Goal: Task Accomplishment & Management: Use online tool/utility

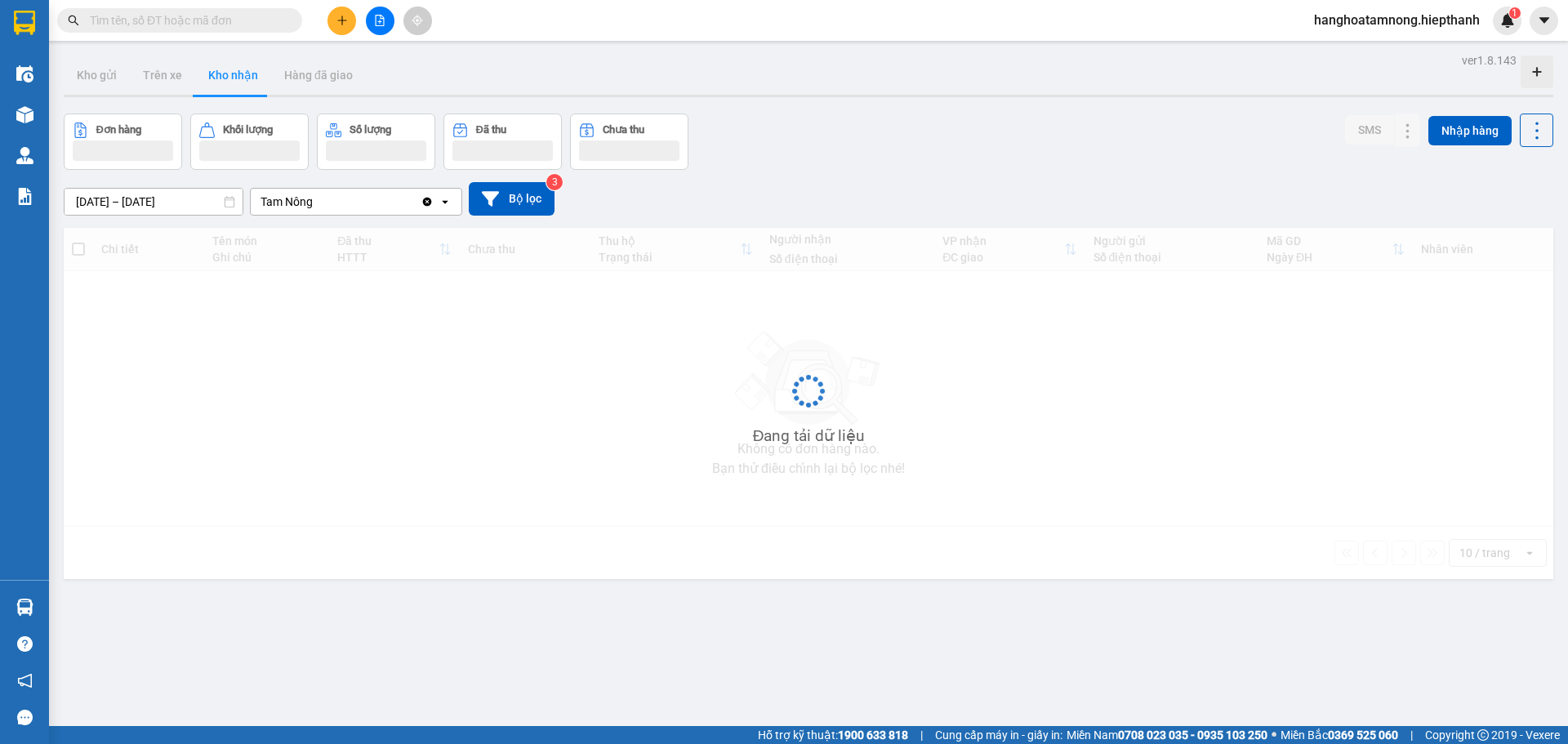
click at [245, 28] on input "text" at bounding box center [186, 20] width 193 height 18
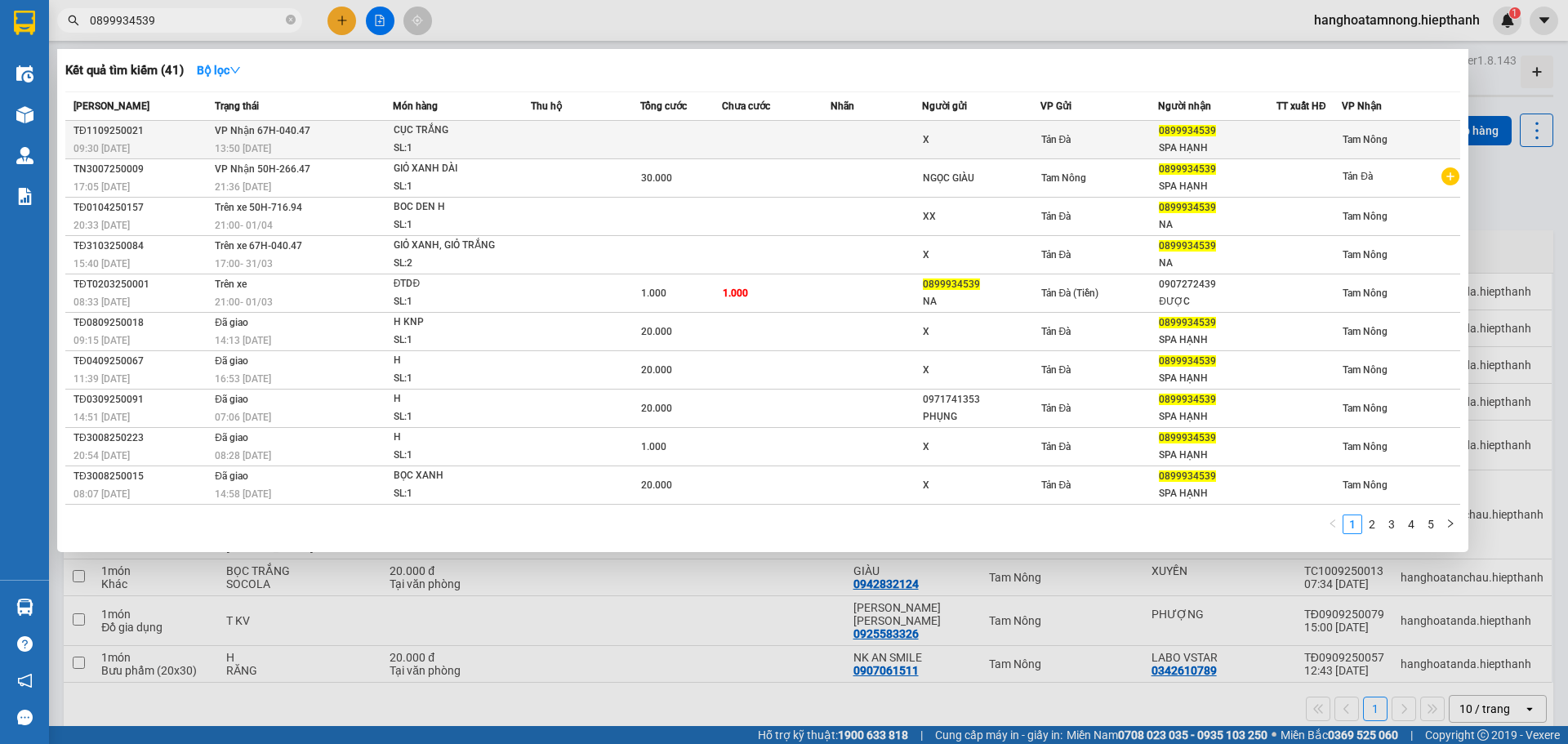
type input "0899934539"
click at [710, 131] on td at bounding box center [681, 140] width 82 height 38
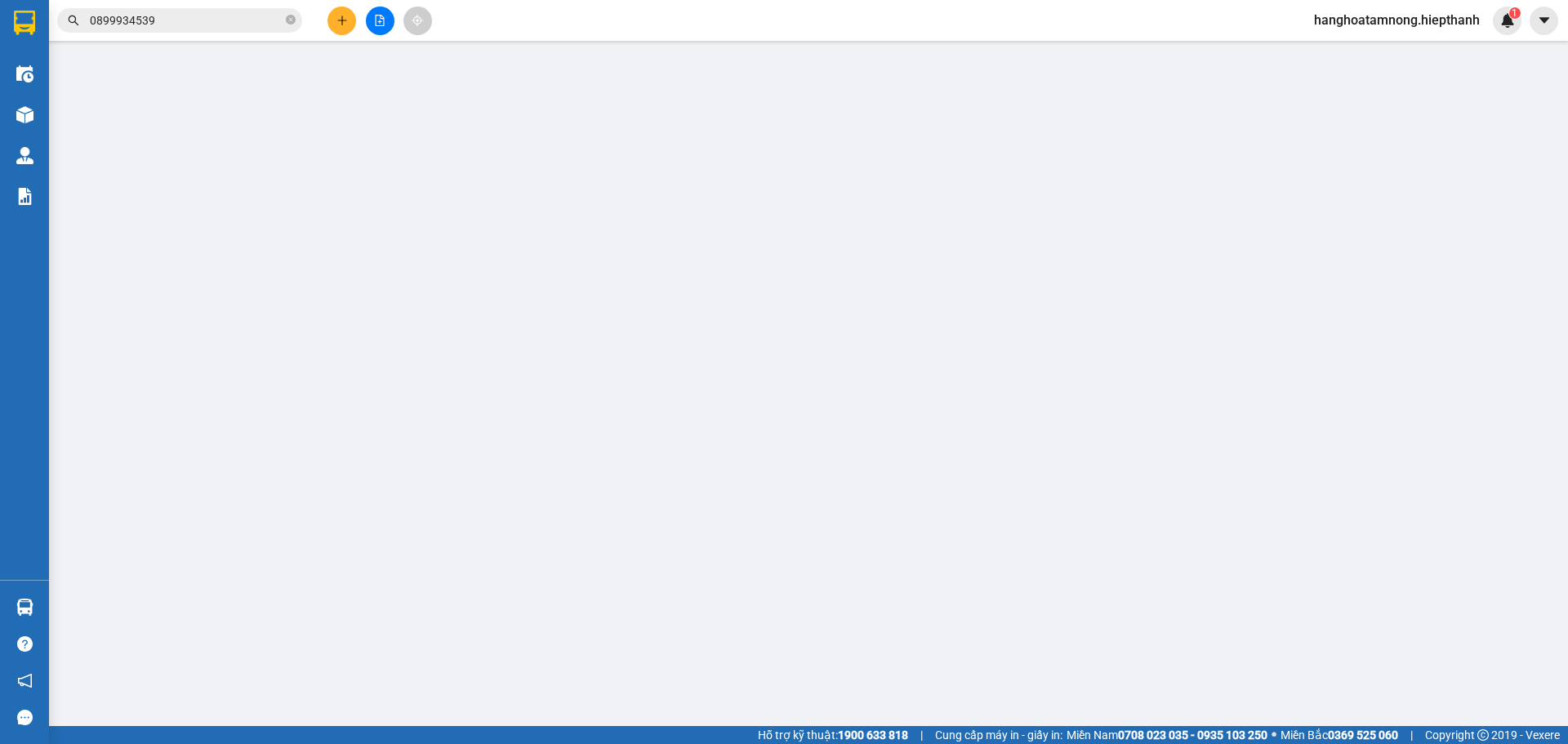
type input "X"
type input "0899934539"
type input "SPA HẠNH"
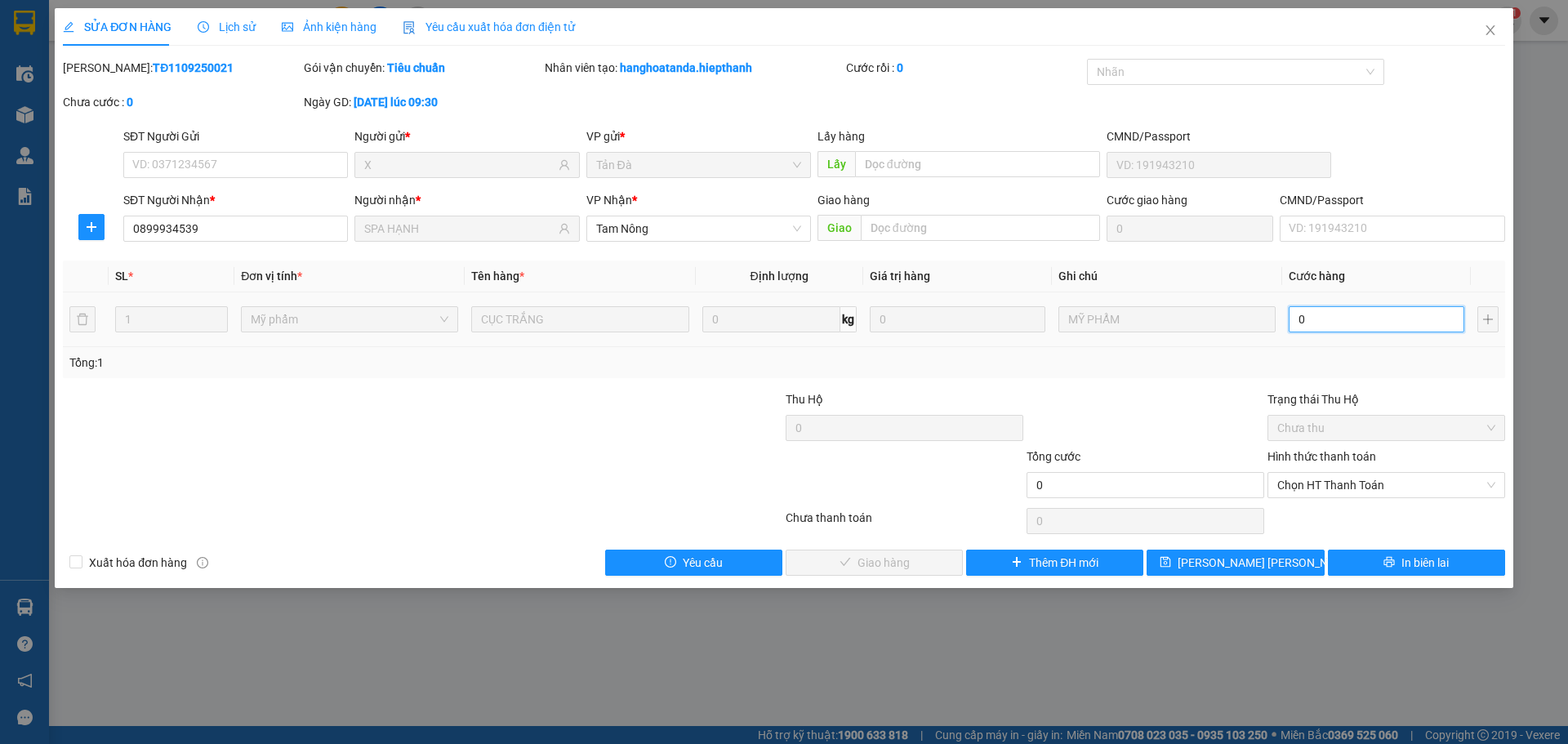
click at [1343, 319] on input "0" at bounding box center [1377, 319] width 176 height 26
type input "2"
type input "20"
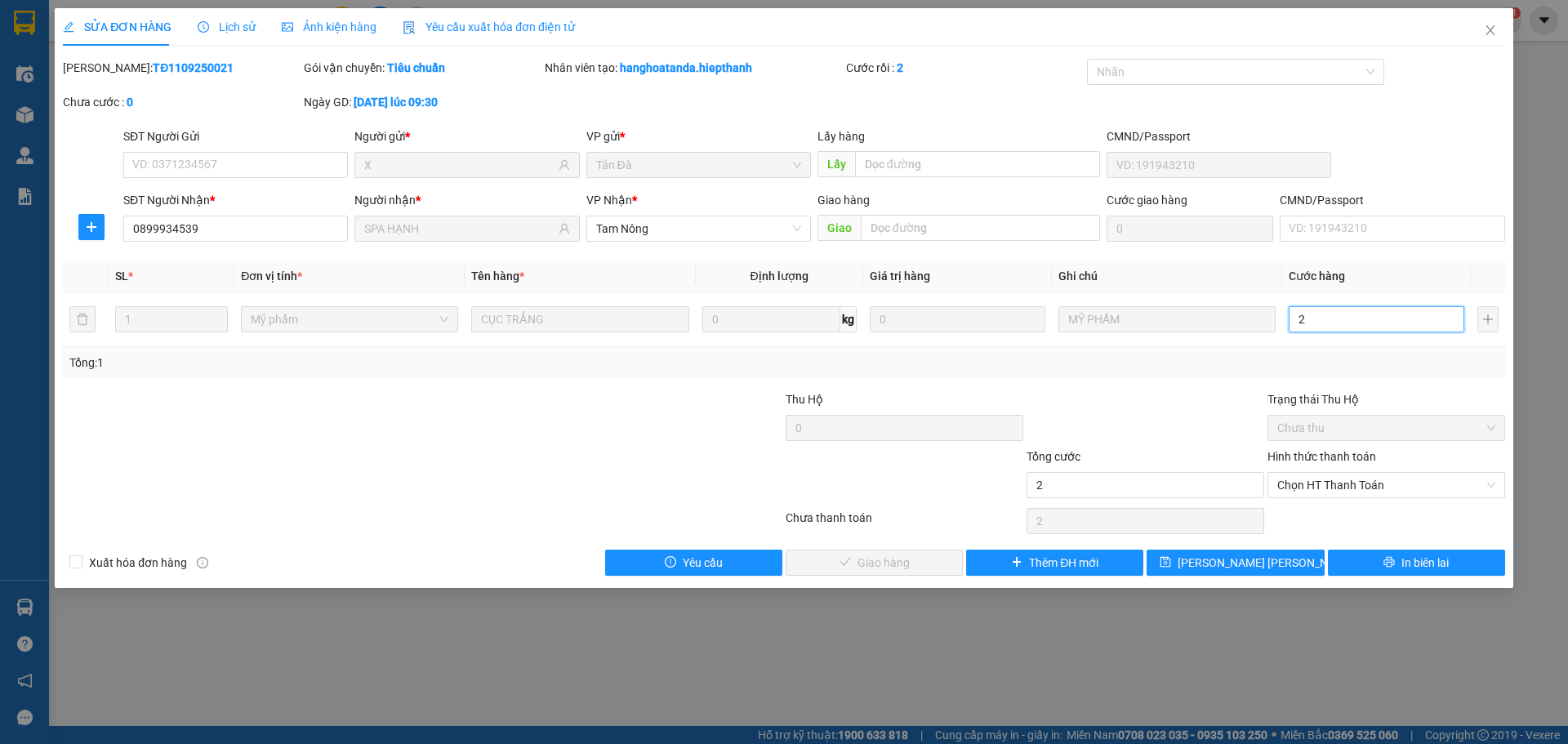
type input "20"
type input "20.000"
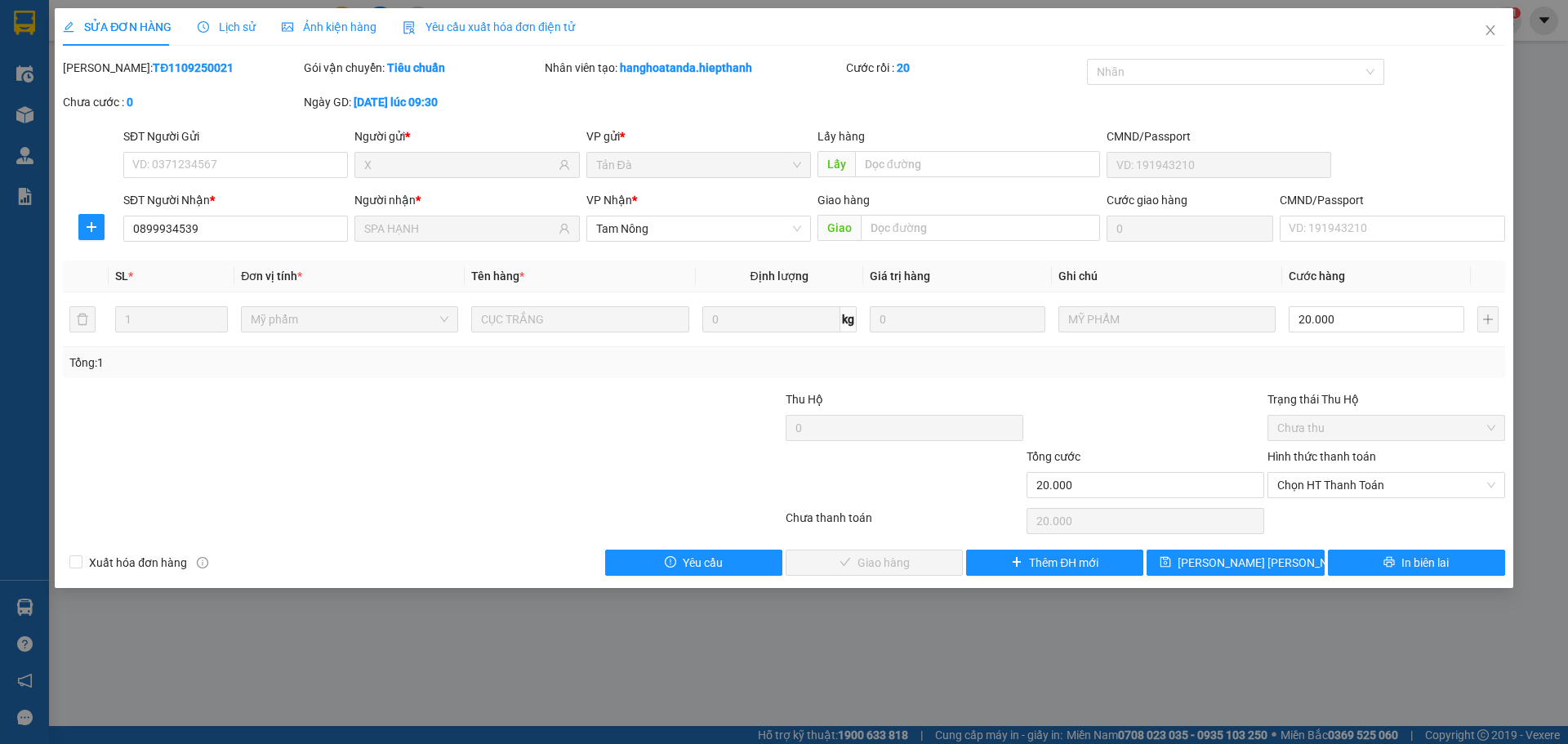
click at [1357, 500] on div "Hình thức thanh toán Chọn HT Thanh Toán" at bounding box center [1386, 476] width 238 height 57
click at [1346, 494] on span "Chọn HT Thanh Toán" at bounding box center [1386, 484] width 218 height 25
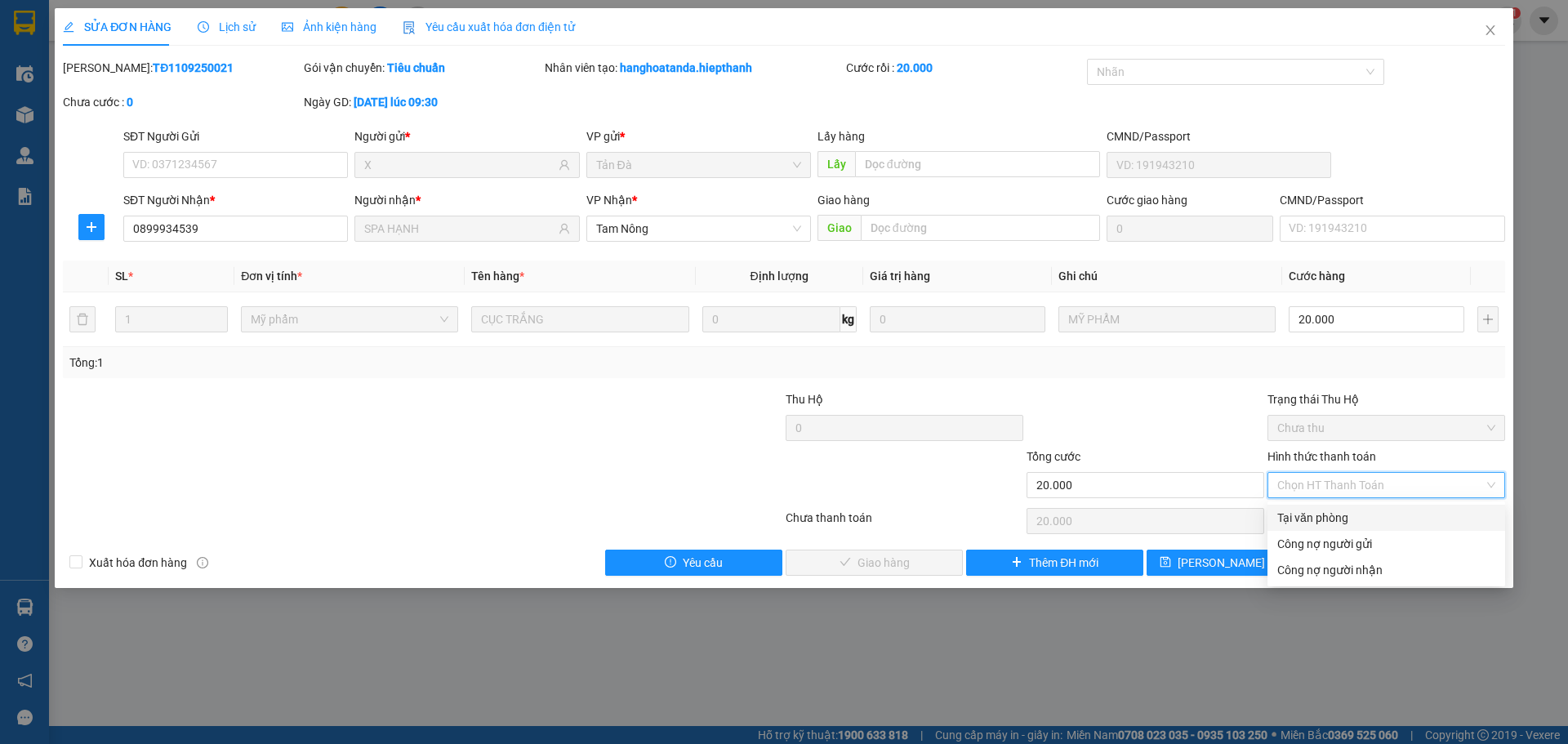
click at [1338, 521] on div "Tại văn phòng" at bounding box center [1386, 517] width 218 height 18
type input "0"
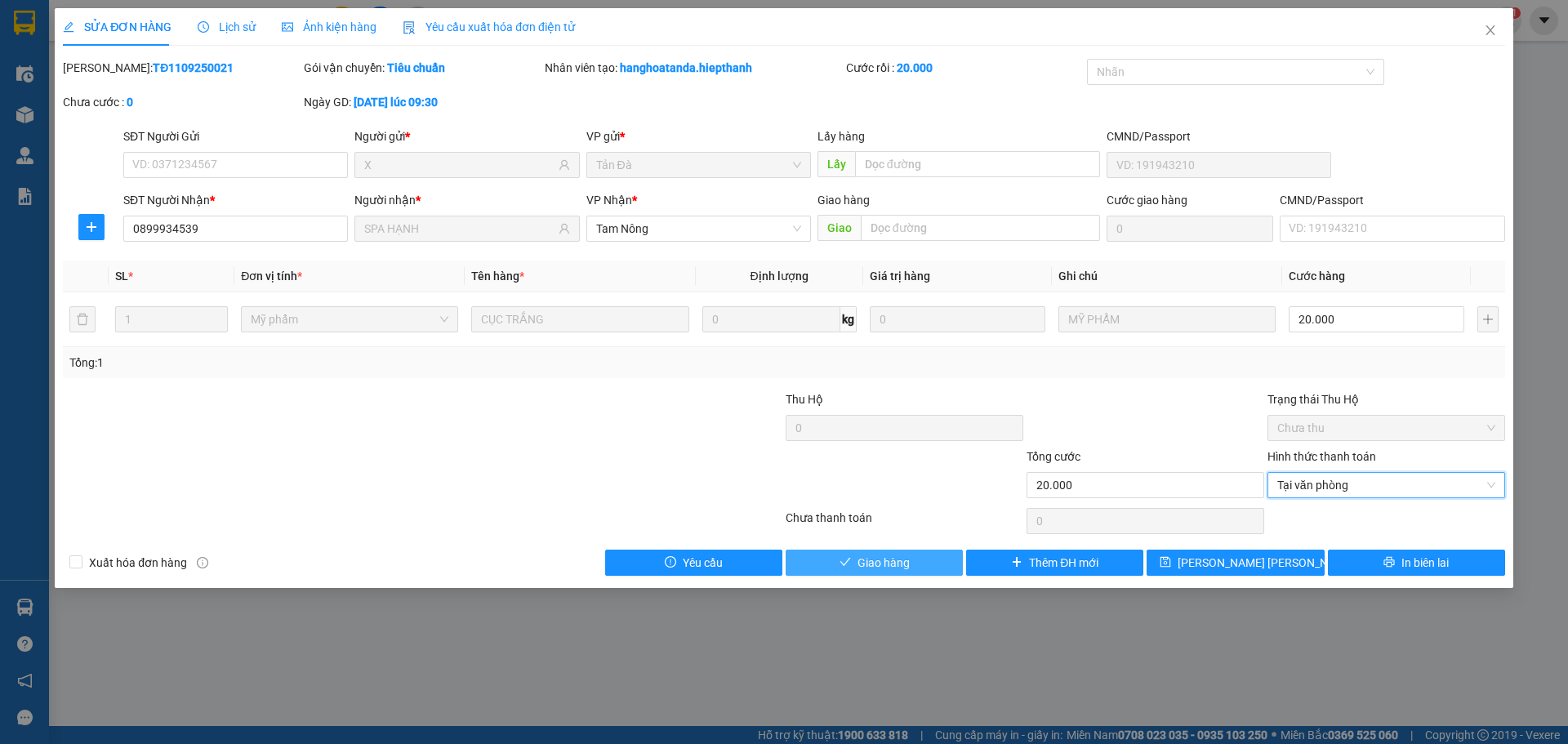
click at [939, 553] on button "Giao hàng" at bounding box center [875, 562] width 178 height 26
